Goal: Transaction & Acquisition: Purchase product/service

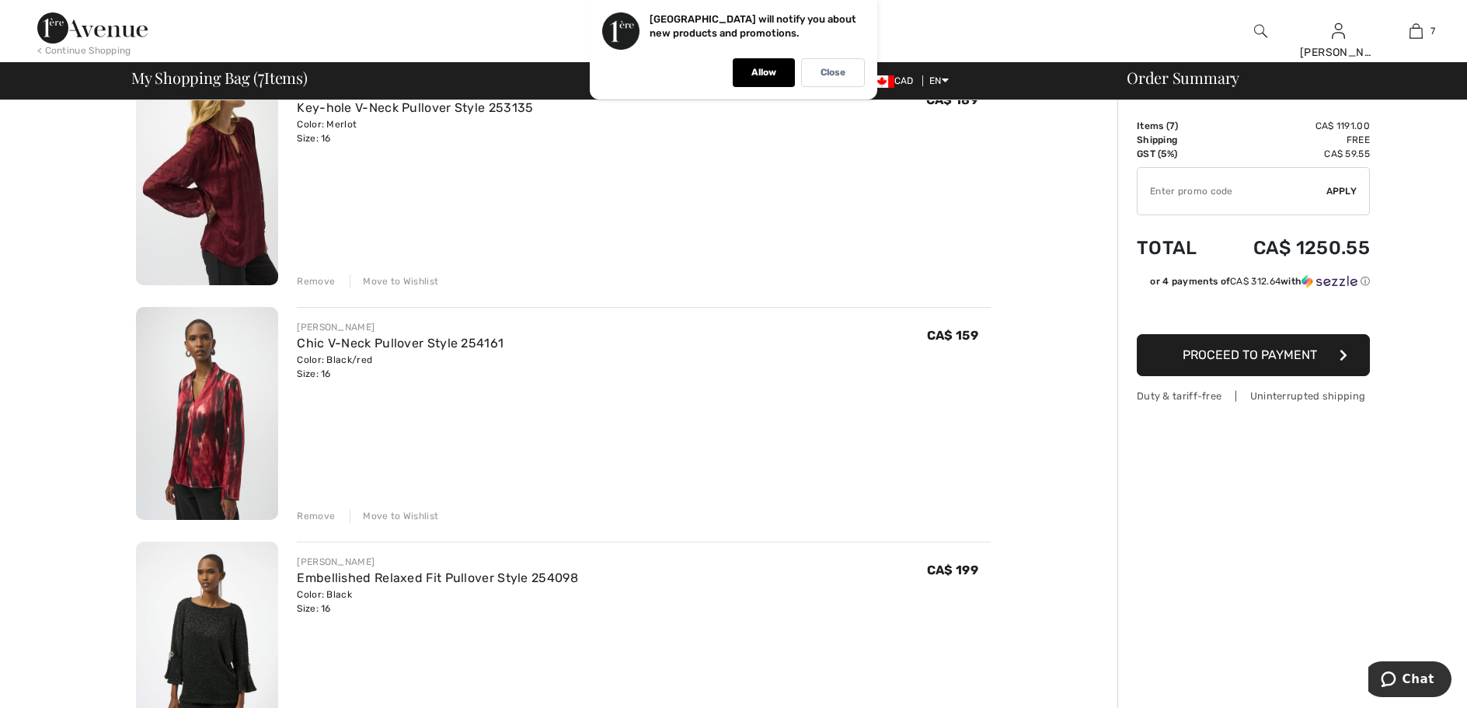
scroll to position [233, 0]
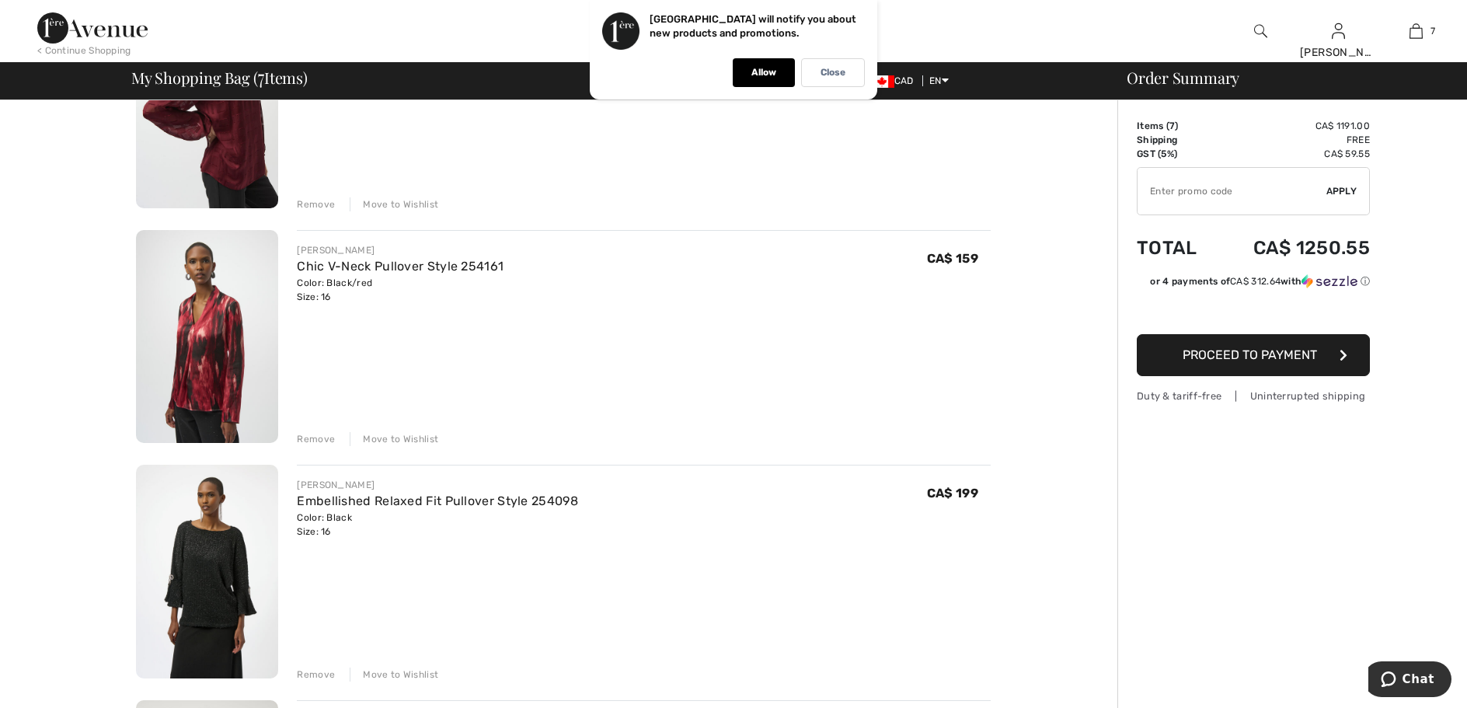
click at [203, 368] on img at bounding box center [207, 337] width 142 height 214
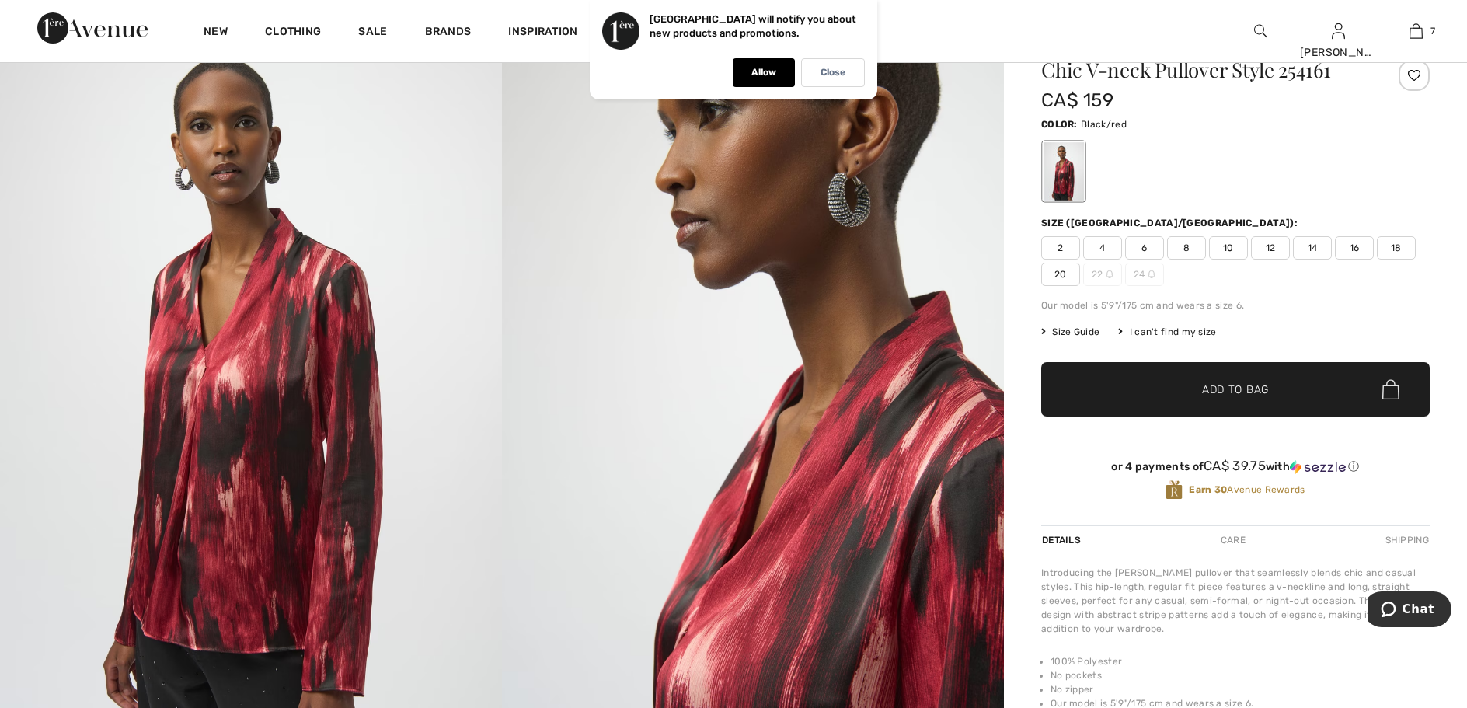
scroll to position [233, 0]
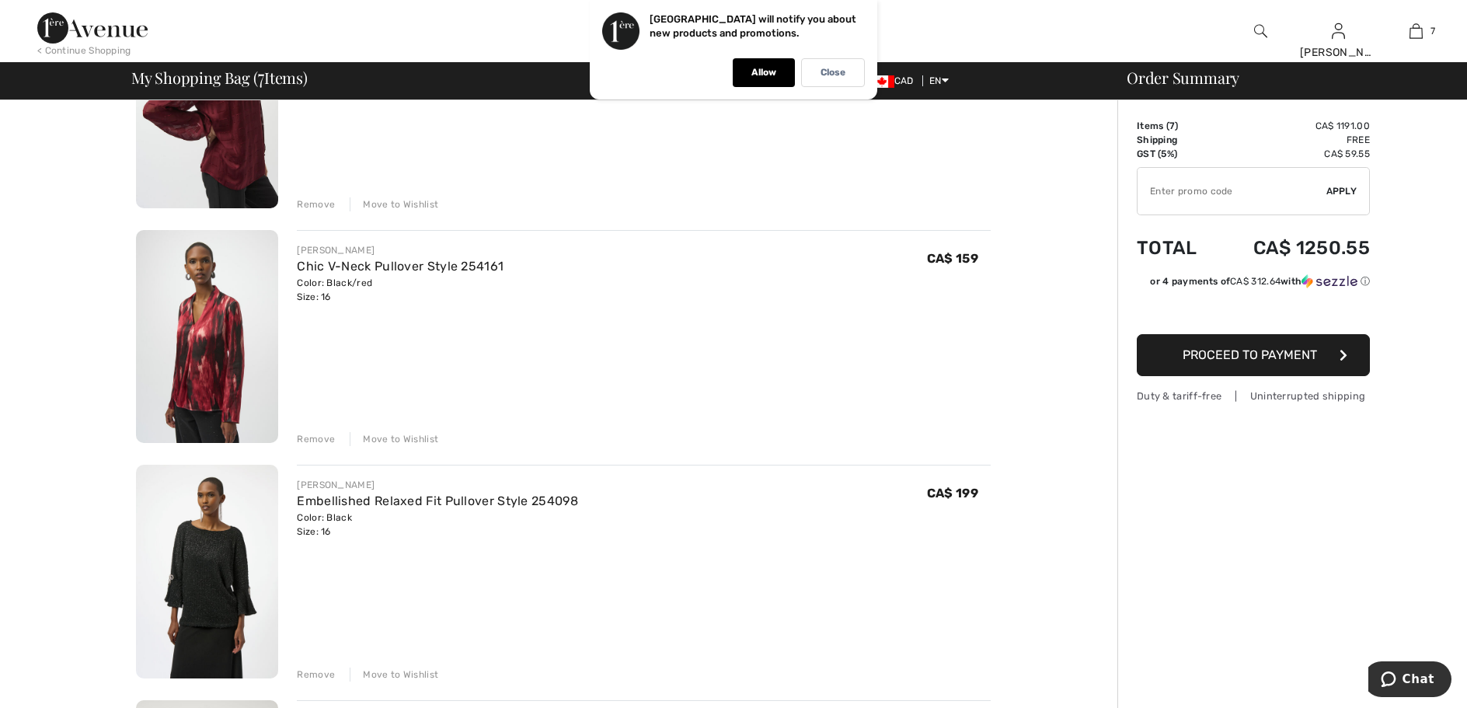
click at [304, 431] on div "Remove Move to Wishlist" at bounding box center [644, 437] width 694 height 17
click at [308, 672] on div "Remove" at bounding box center [316, 674] width 38 height 14
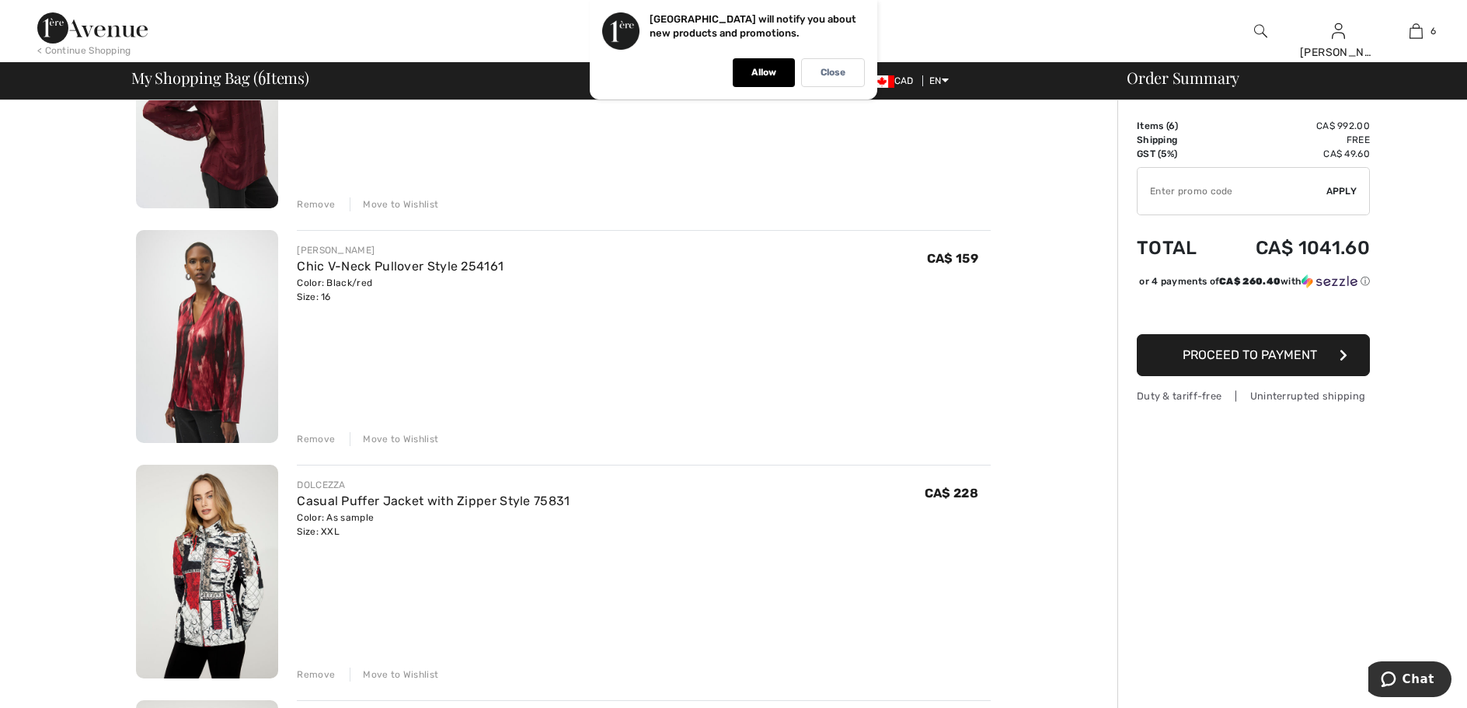
click at [305, 436] on div "Remove" at bounding box center [316, 439] width 38 height 14
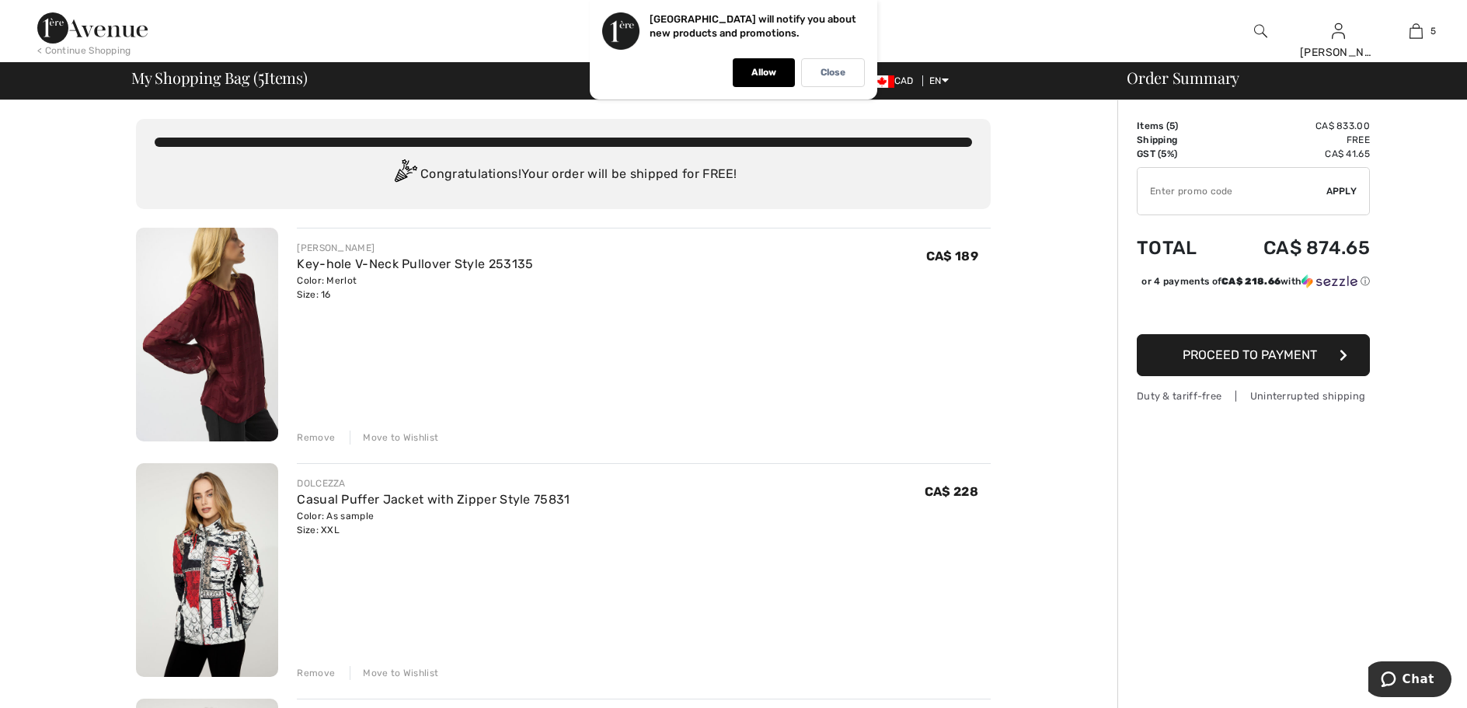
click at [241, 336] on img at bounding box center [207, 335] width 142 height 214
click at [311, 434] on div "Remove" at bounding box center [316, 437] width 38 height 14
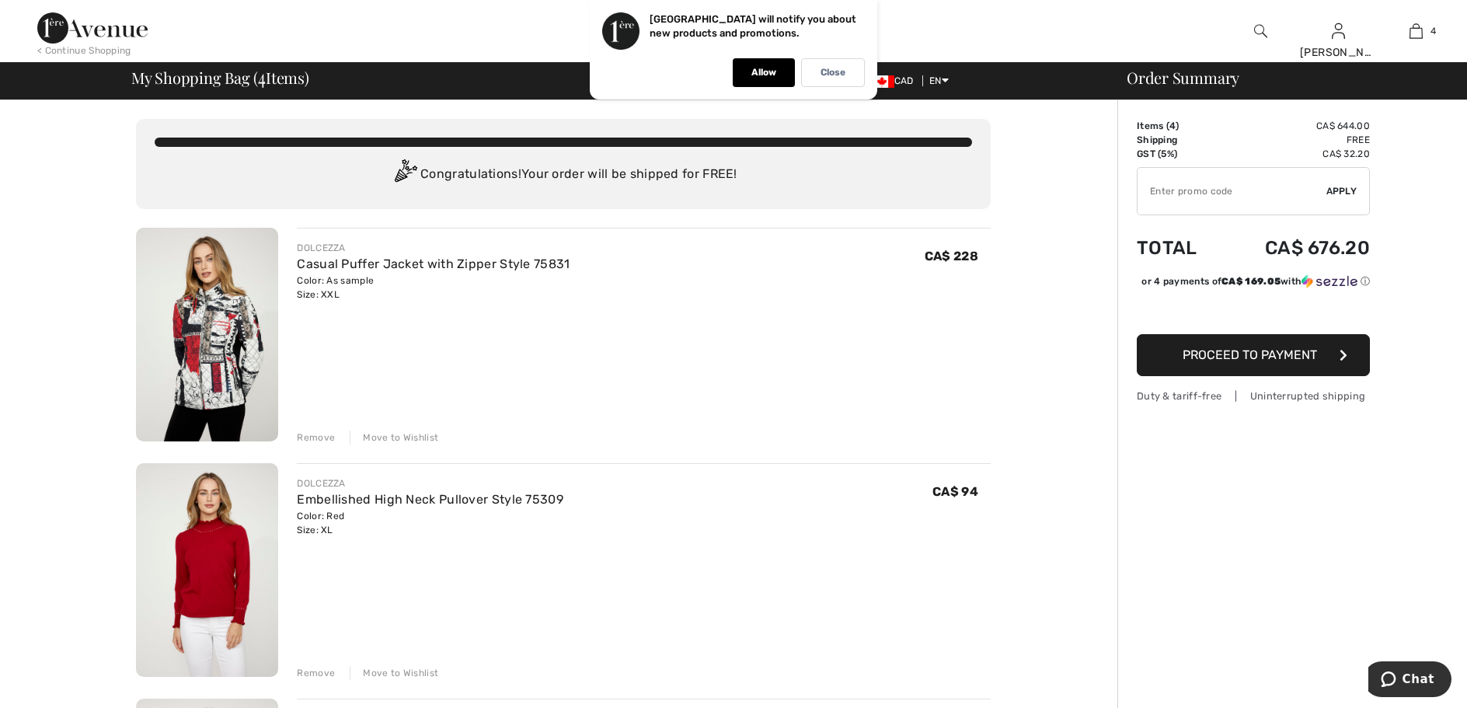
click at [303, 427] on div "Remove Move to Wishlist" at bounding box center [644, 435] width 694 height 17
click at [318, 434] on div "Remove" at bounding box center [316, 437] width 38 height 14
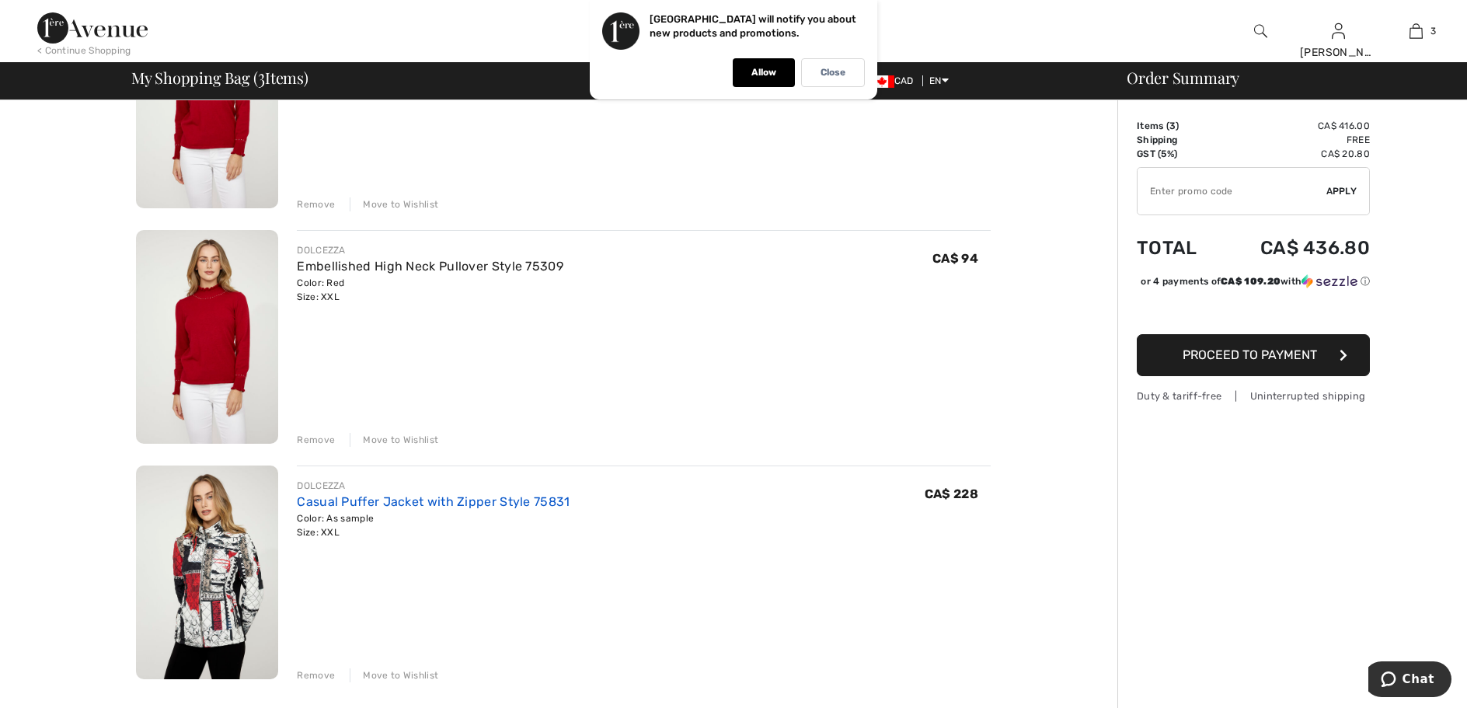
scroll to position [544, 0]
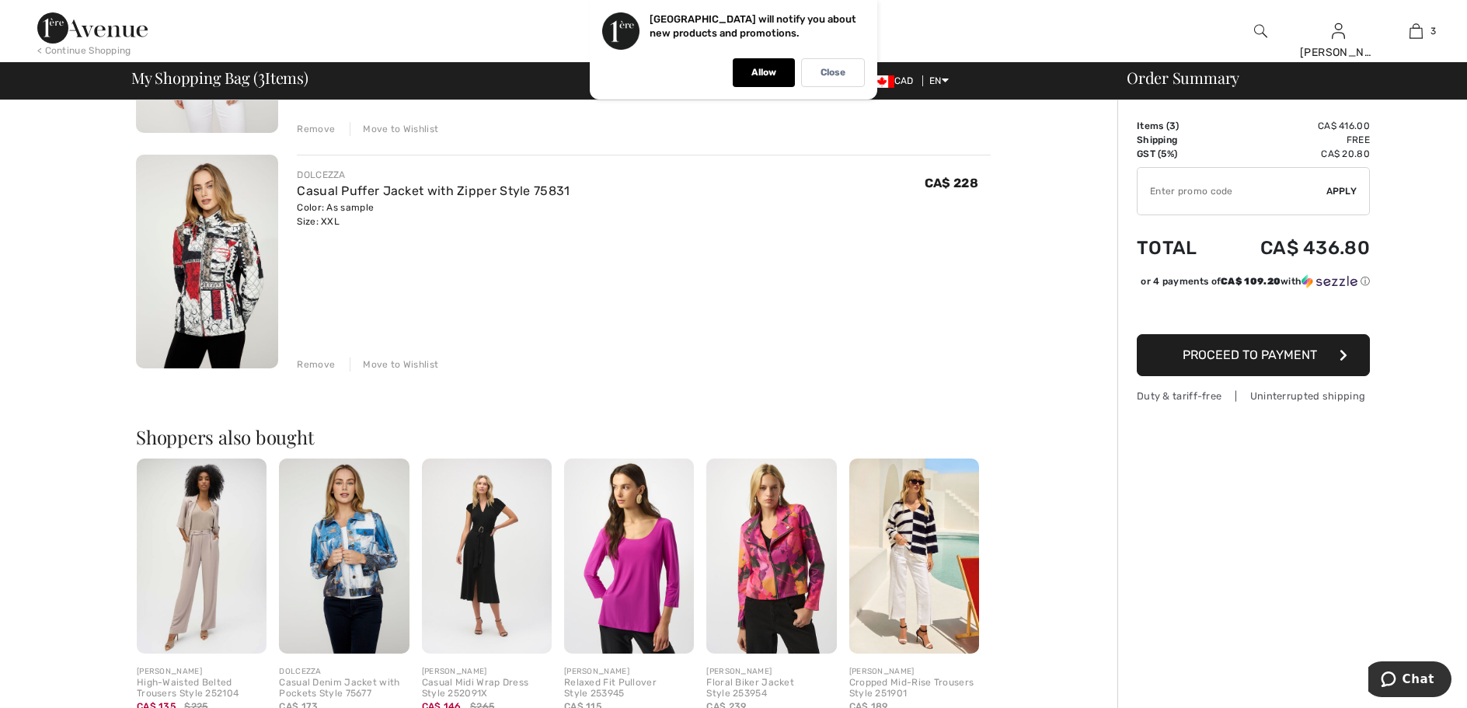
click at [317, 357] on div "Remove" at bounding box center [316, 364] width 38 height 14
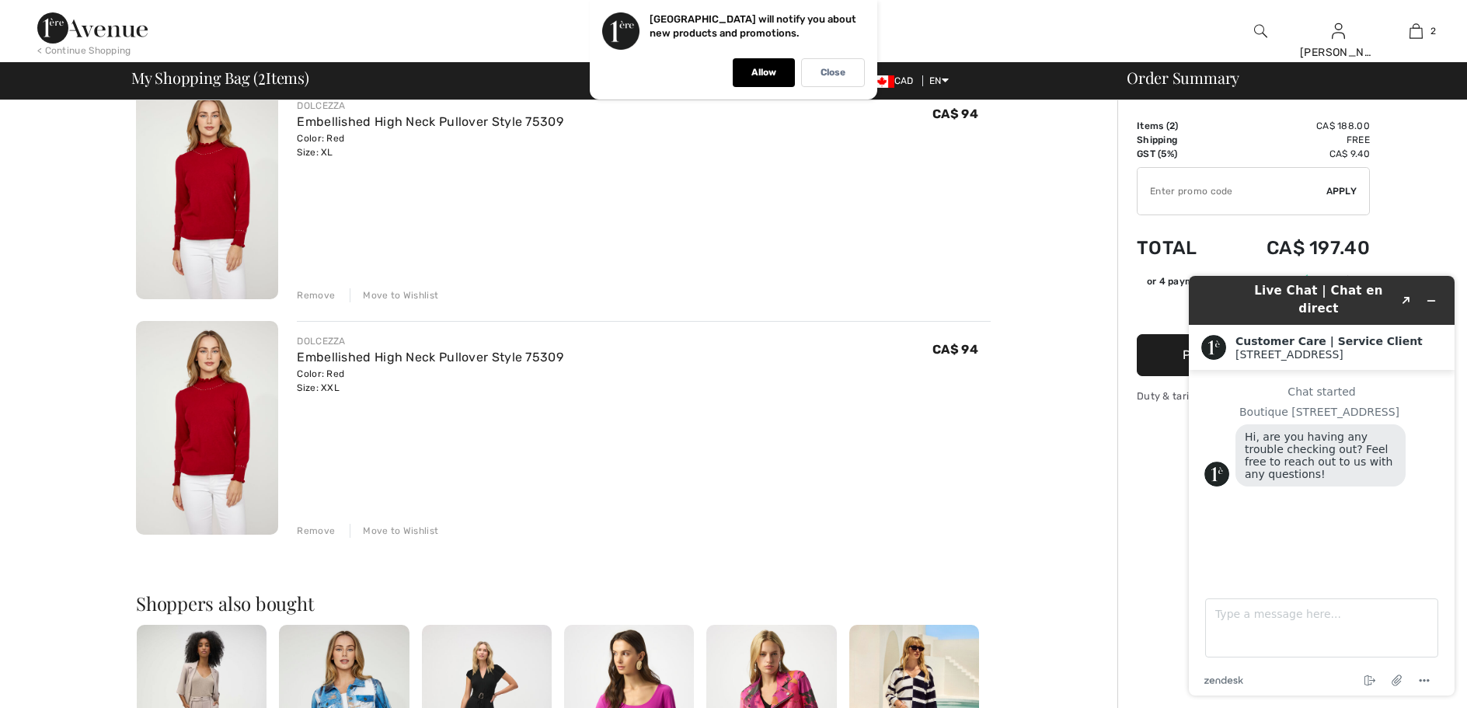
scroll to position [0, 0]
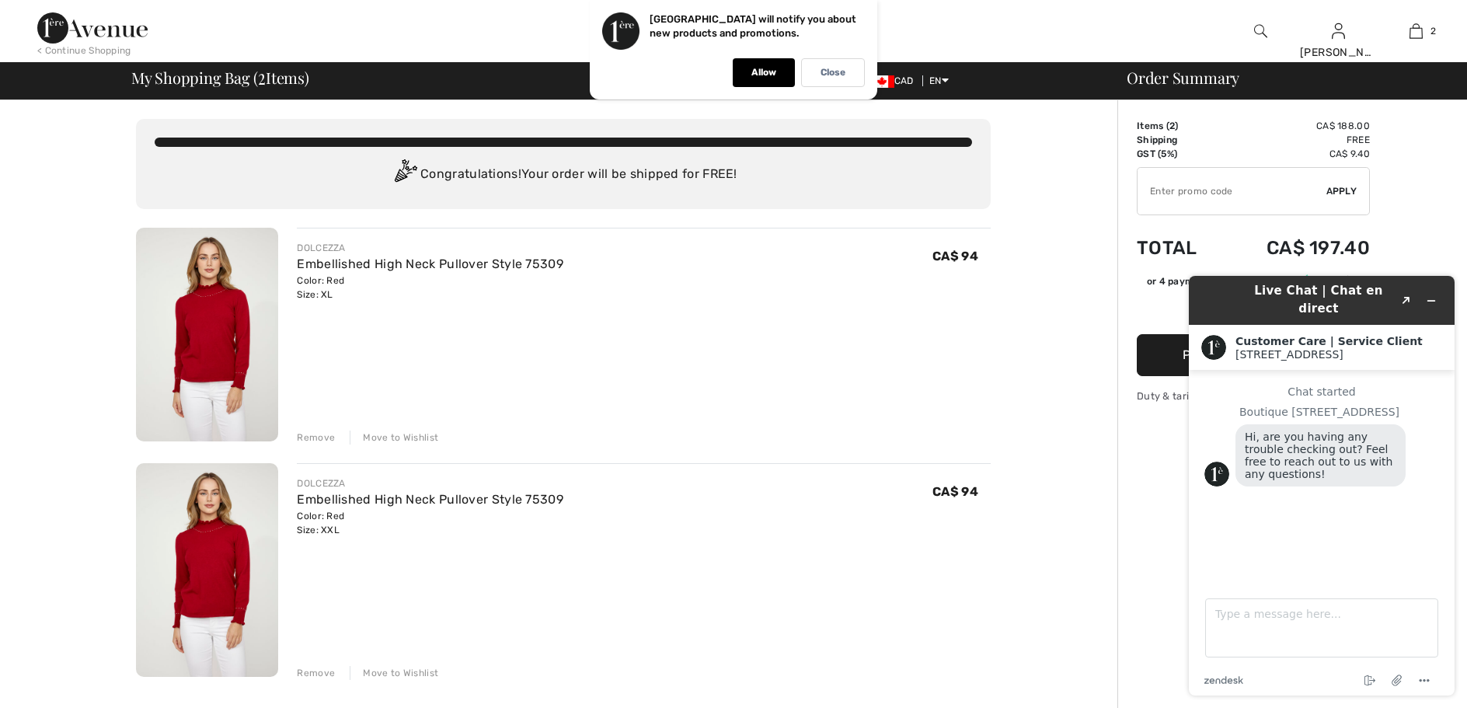
click at [218, 330] on img at bounding box center [207, 335] width 142 height 214
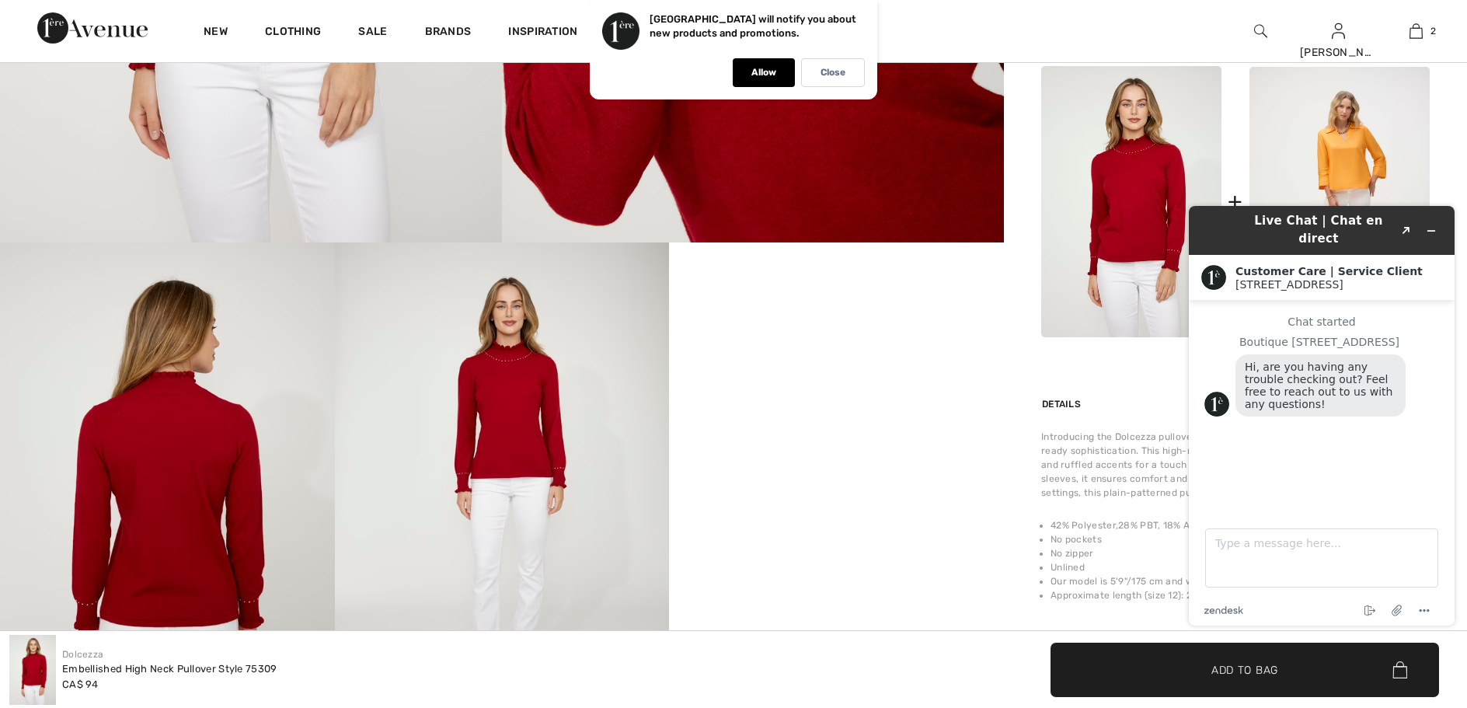
scroll to position [699, 0]
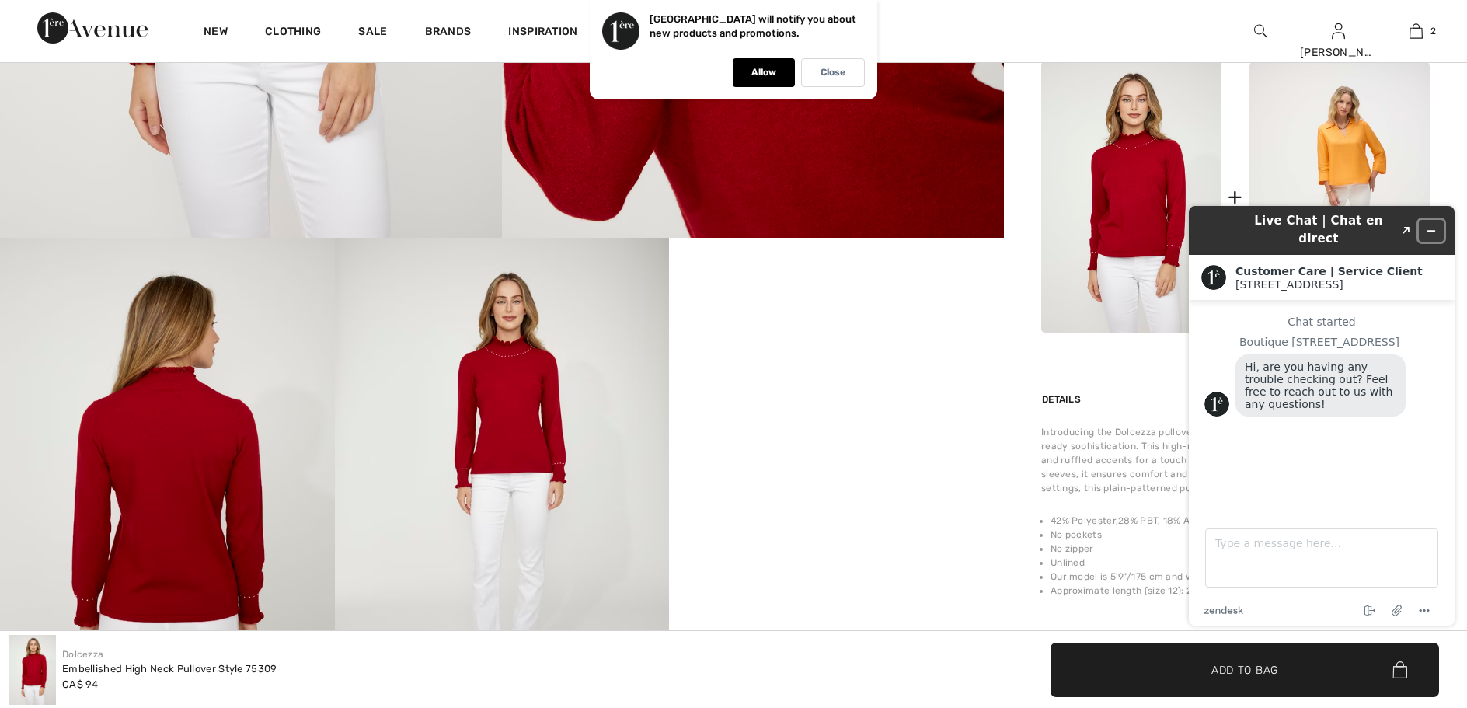
click at [1431, 225] on icon "Minimize widget" at bounding box center [1431, 230] width 11 height 11
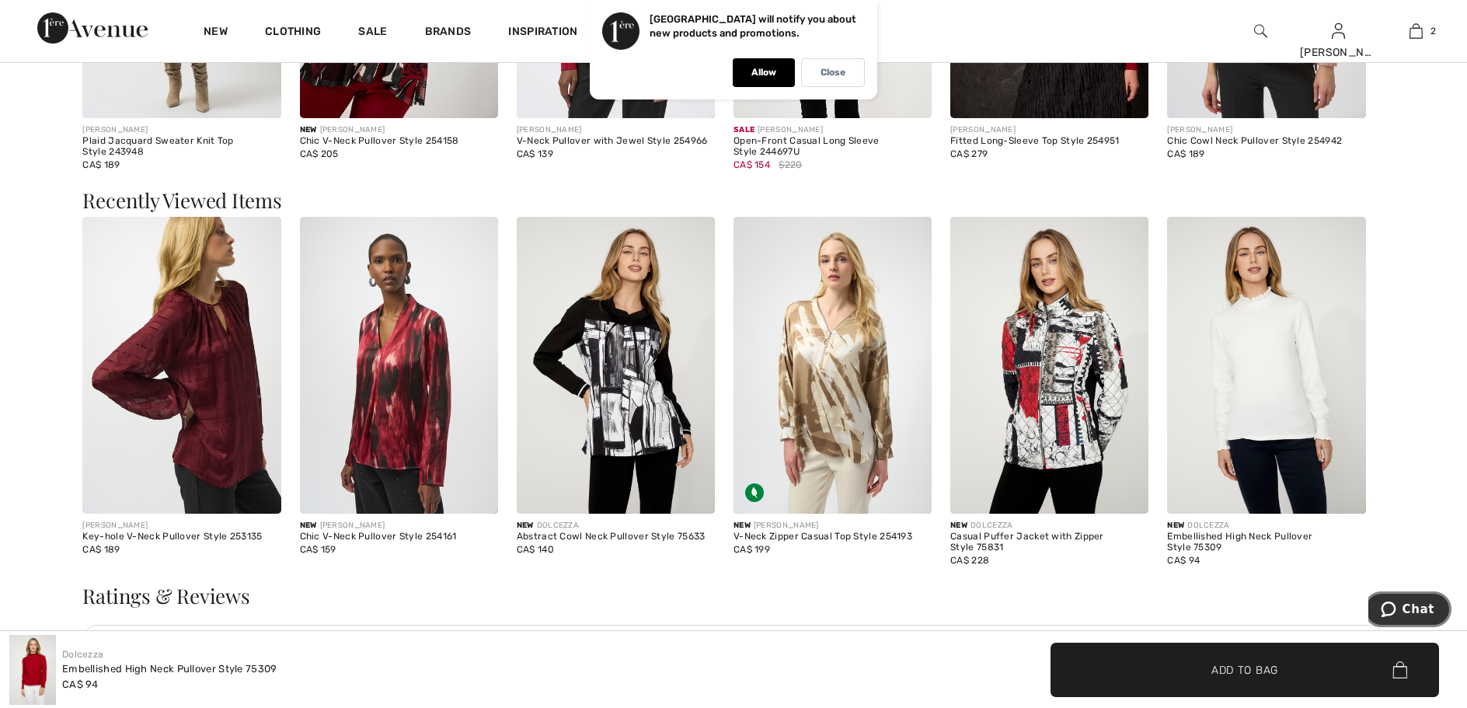
scroll to position [2098, 0]
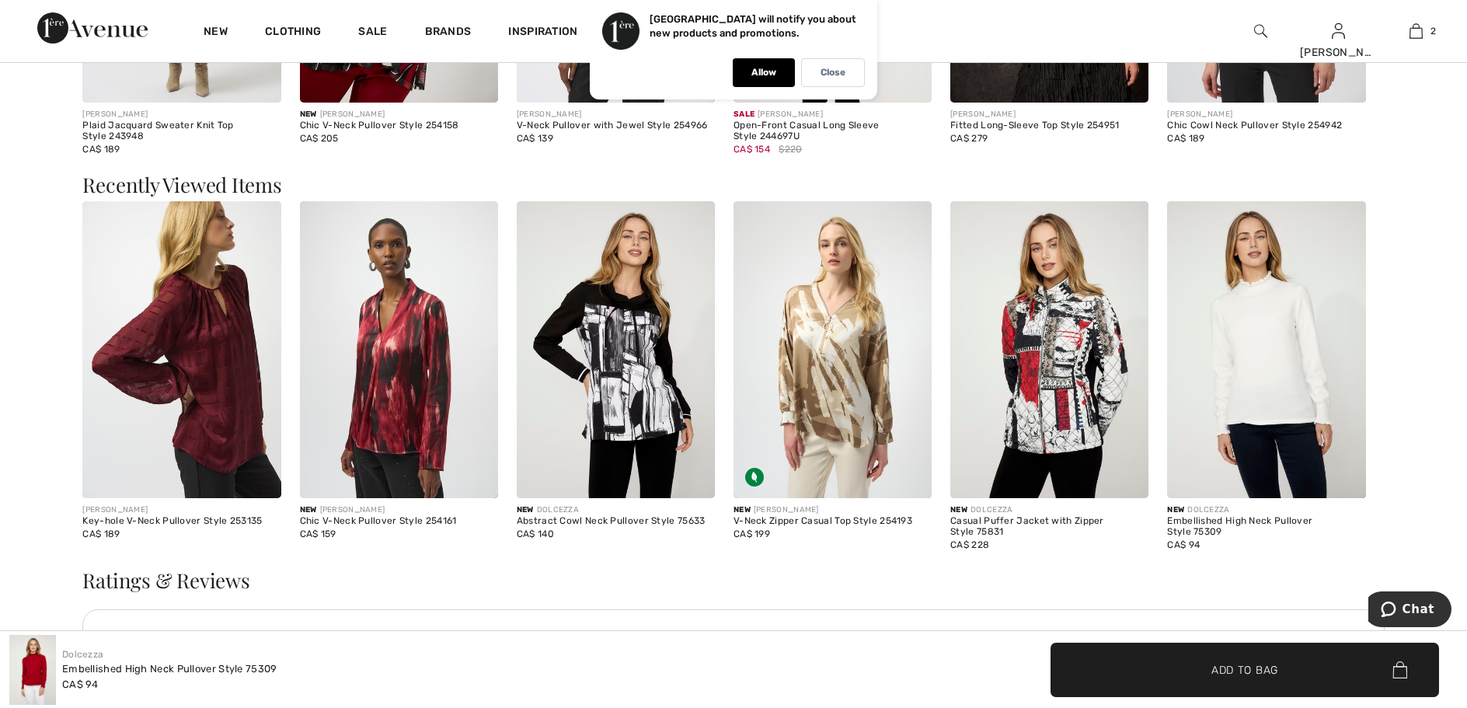
click at [633, 388] on img at bounding box center [616, 350] width 198 height 298
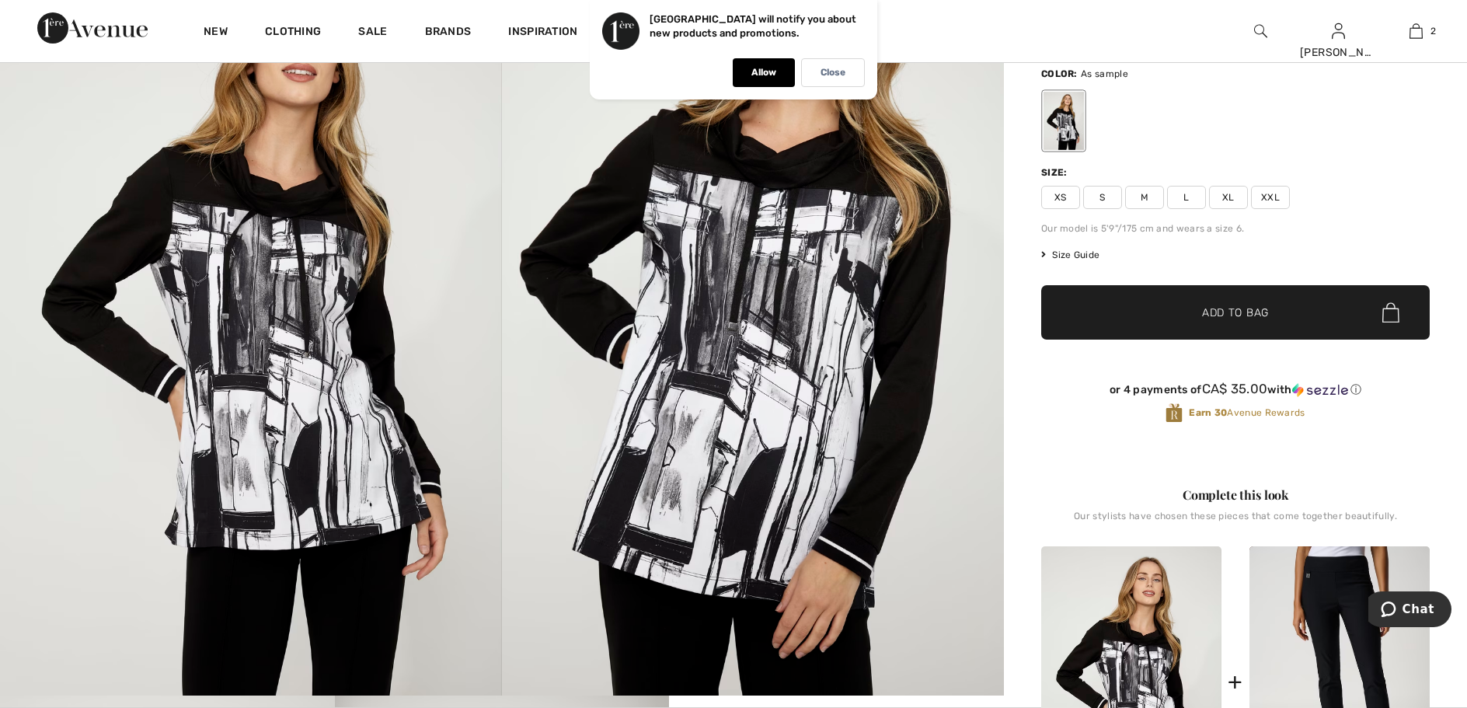
scroll to position [233, 0]
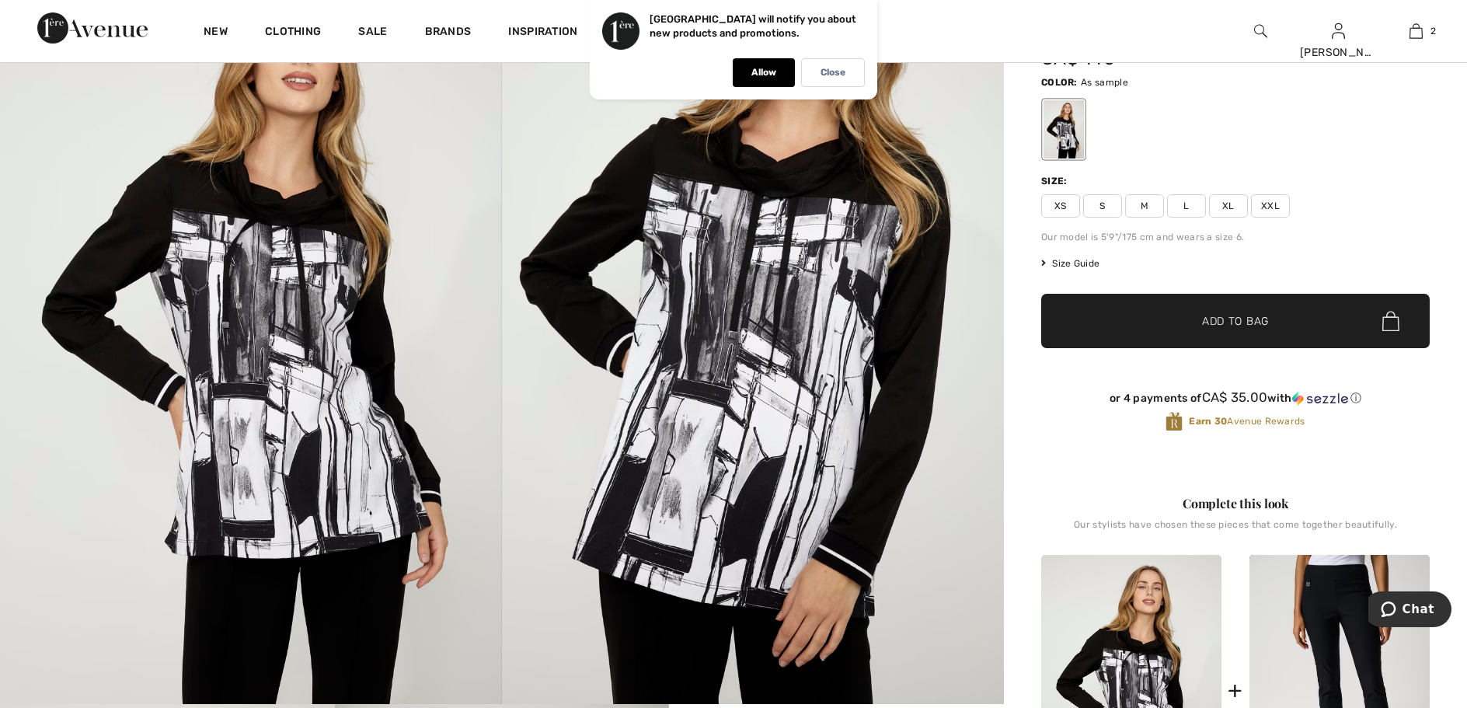
click at [1227, 206] on span "XL" at bounding box center [1228, 205] width 39 height 23
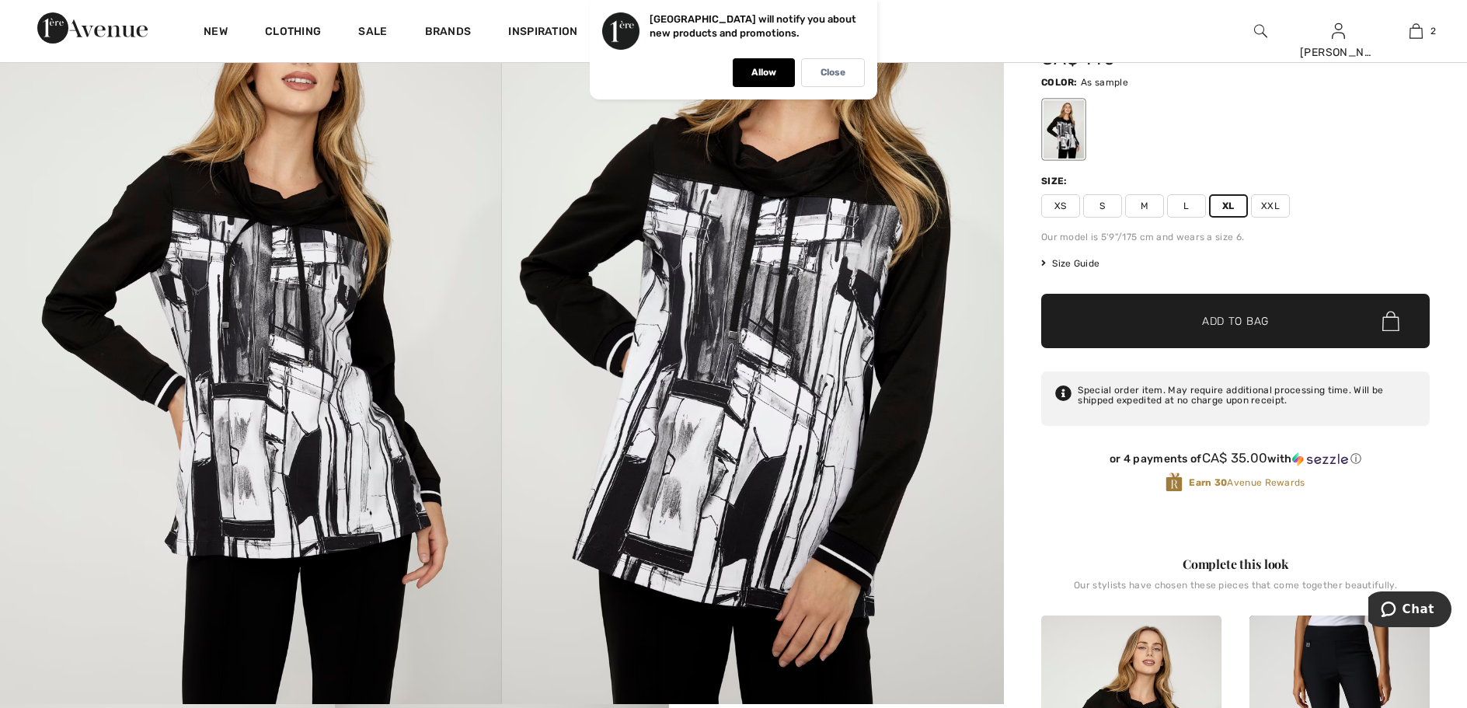
click at [1223, 308] on span "✔ Added to Bag Add to Bag" at bounding box center [1235, 321] width 388 height 54
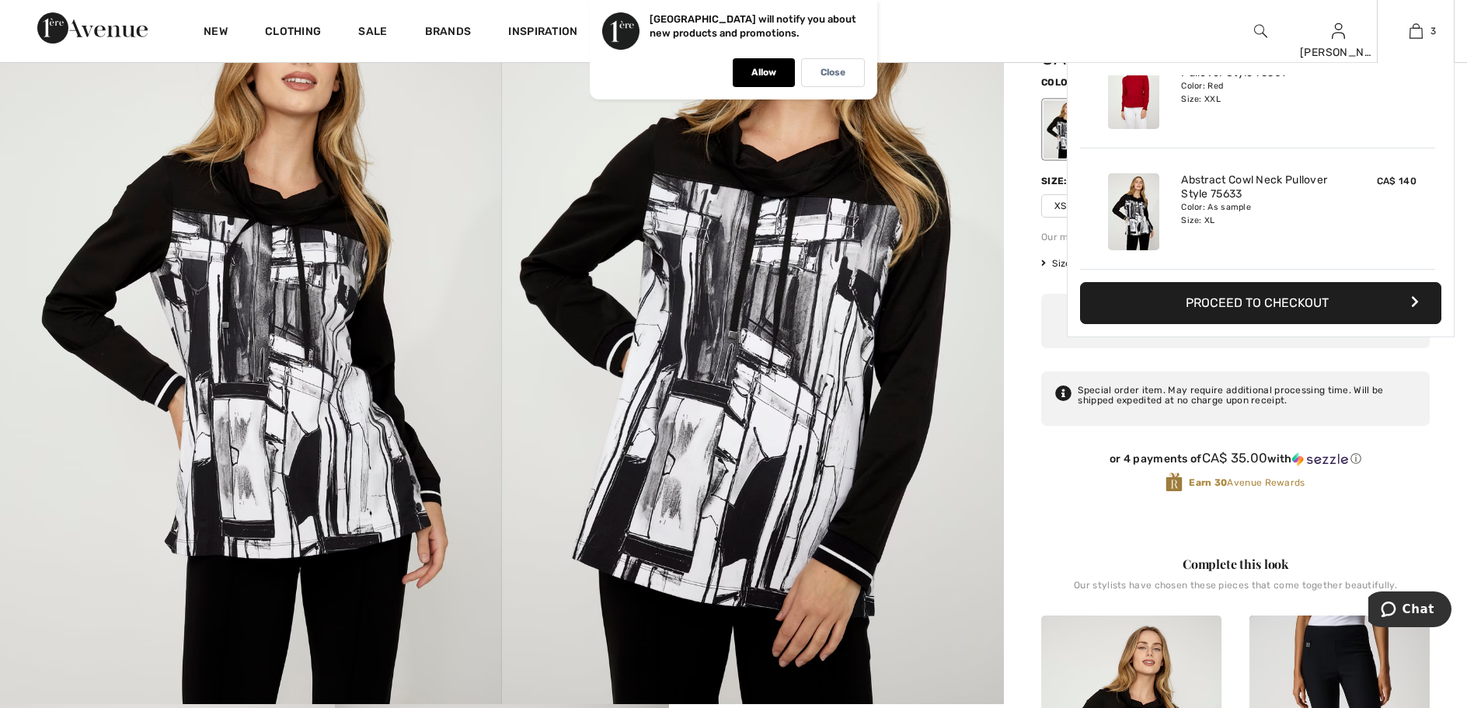
scroll to position [0, 0]
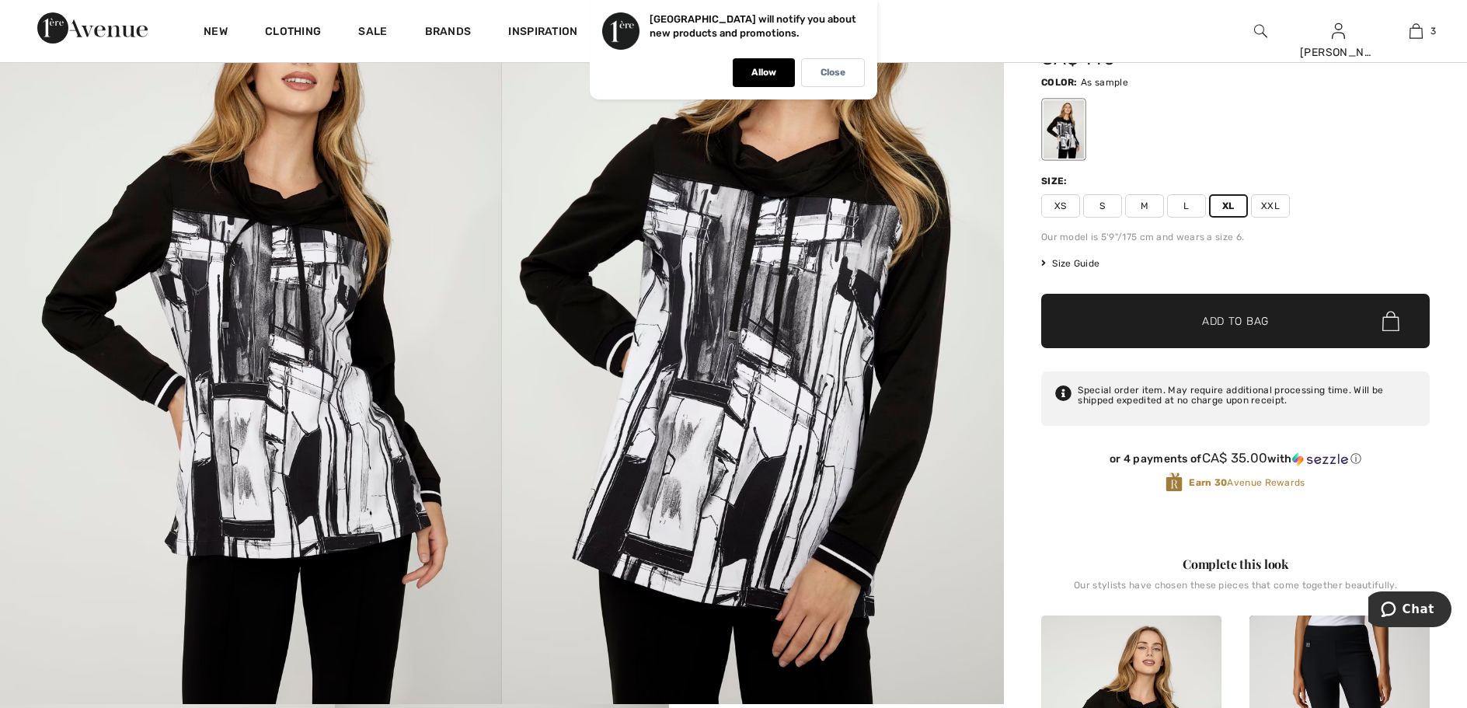
click at [1266, 206] on span "XXL" at bounding box center [1270, 205] width 39 height 23
click at [1202, 322] on span "Add to Bag" at bounding box center [1235, 321] width 67 height 16
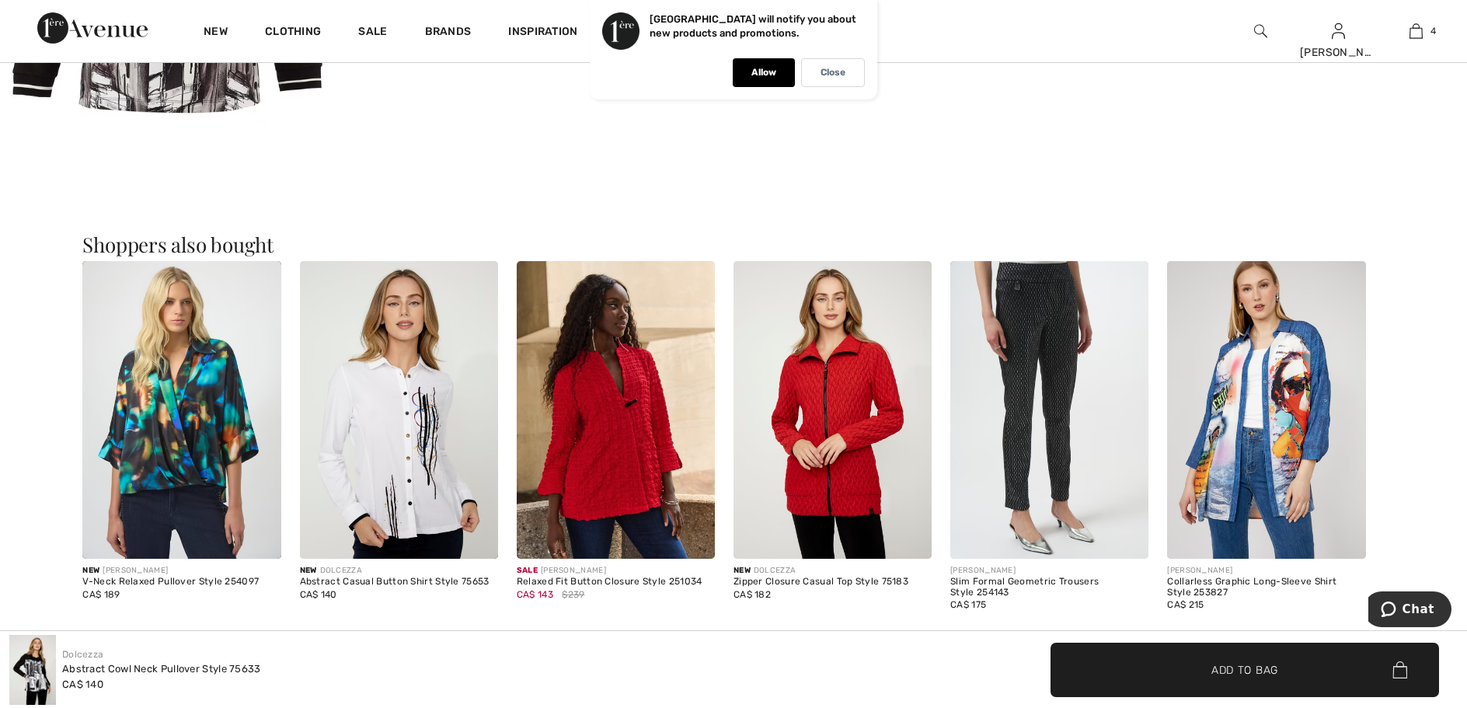
scroll to position [1787, 0]
